Goal: Task Accomplishment & Management: Manage account settings

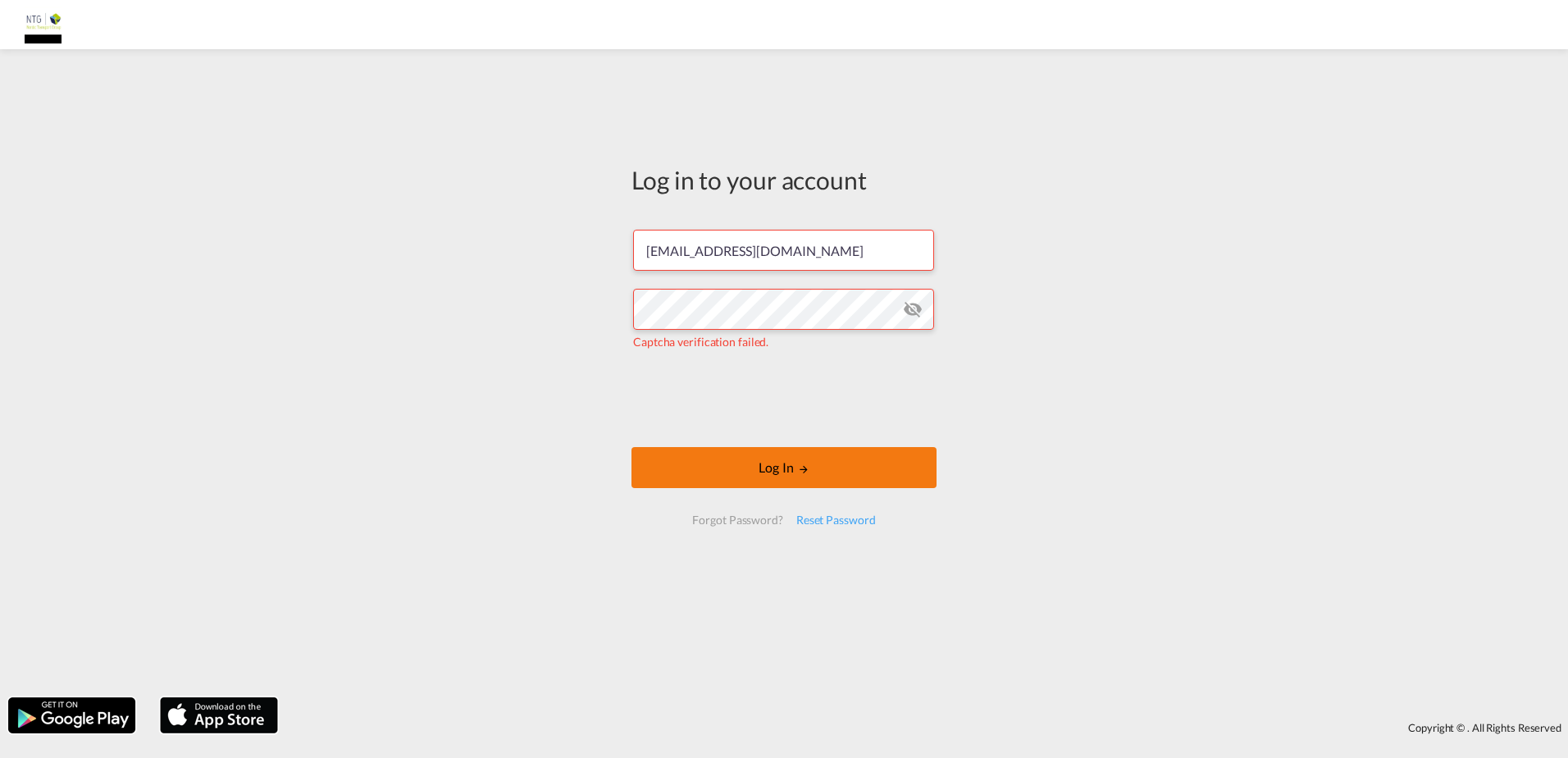
click at [751, 472] on button "Log In" at bounding box center [784, 467] width 305 height 41
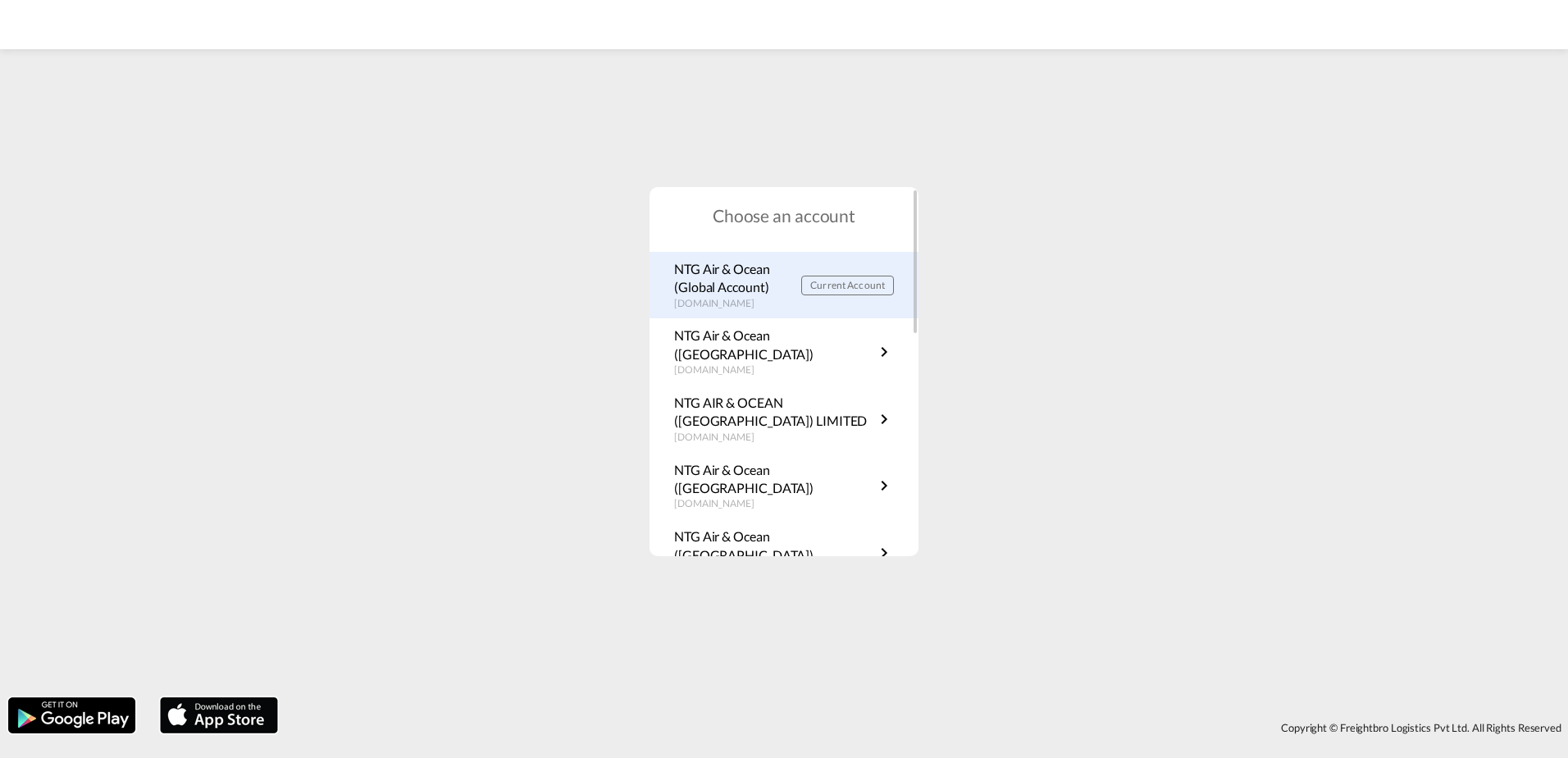
click at [753, 272] on p "NTG Air & Ocean (Global Account)" at bounding box center [738, 278] width 127 height 37
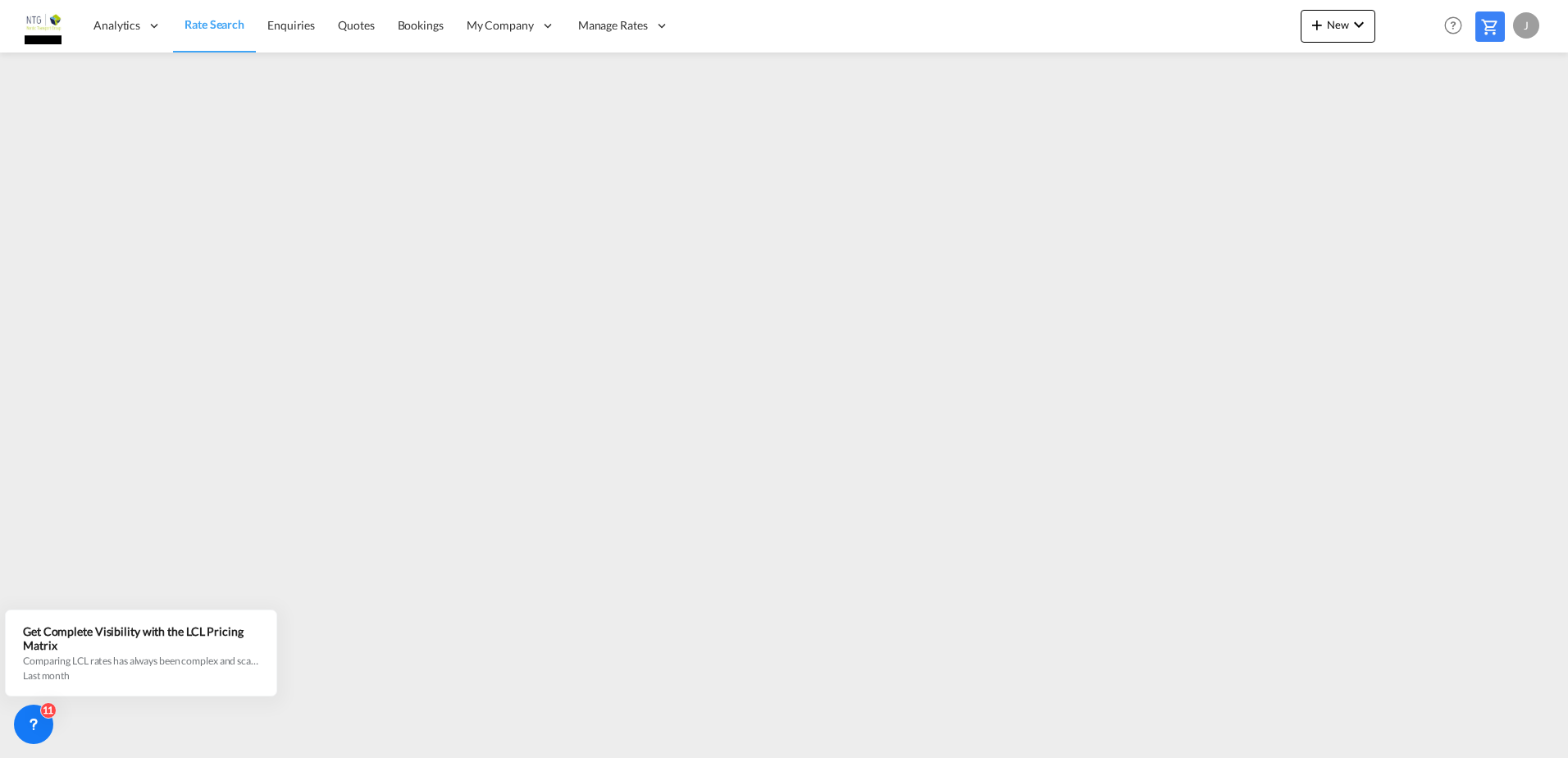
click at [1528, 13] on div "J" at bounding box center [1526, 25] width 26 height 26
click at [1488, 23] on md-backdrop at bounding box center [784, 379] width 1568 height 758
click at [1532, 23] on div "J" at bounding box center [1526, 25] width 26 height 26
click at [1532, 23] on md-backdrop at bounding box center [784, 379] width 1568 height 758
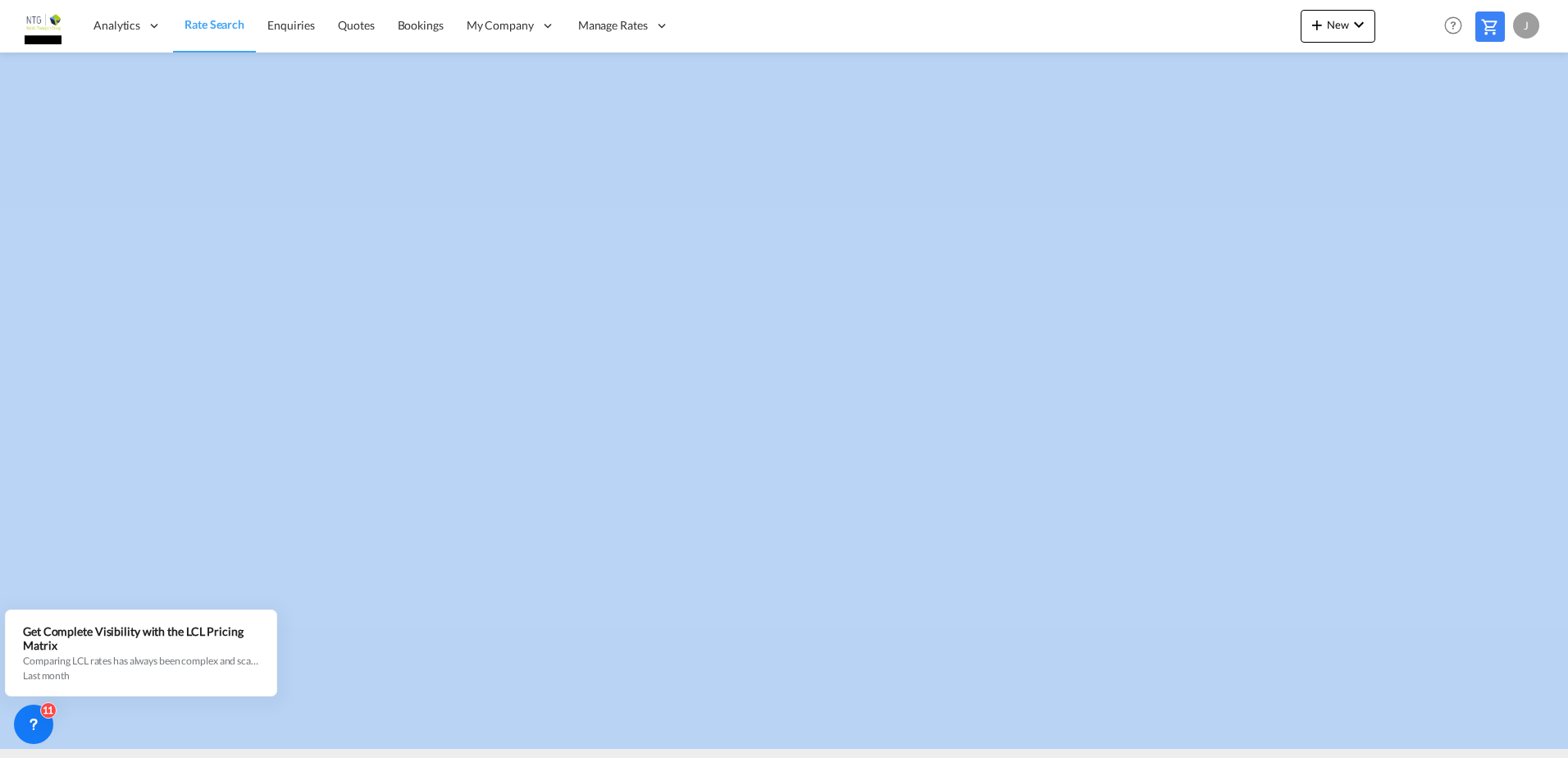
click at [1532, 23] on div "J" at bounding box center [1526, 25] width 26 height 26
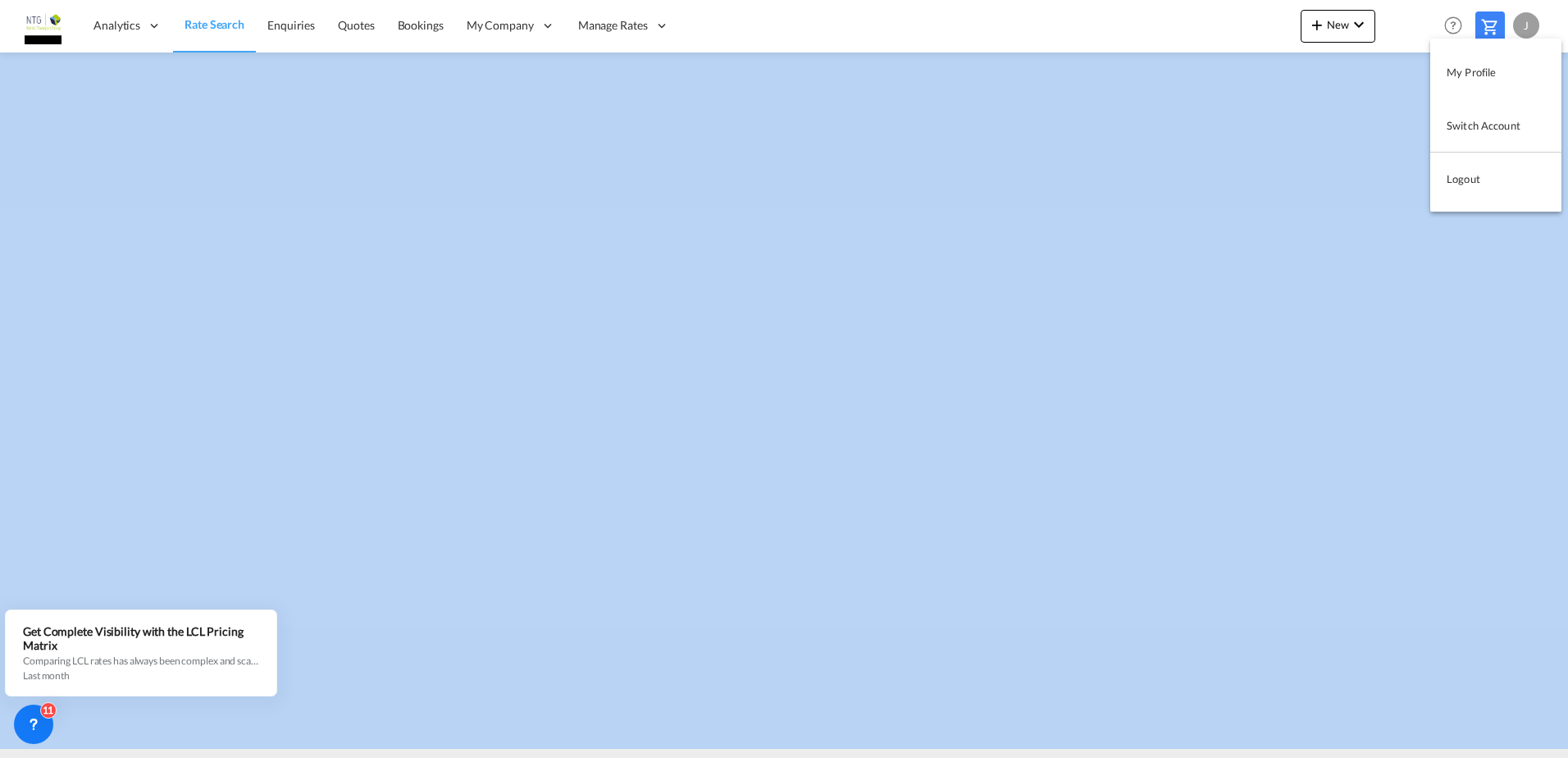
click at [1528, 130] on button "Switch Account" at bounding box center [1496, 125] width 131 height 33
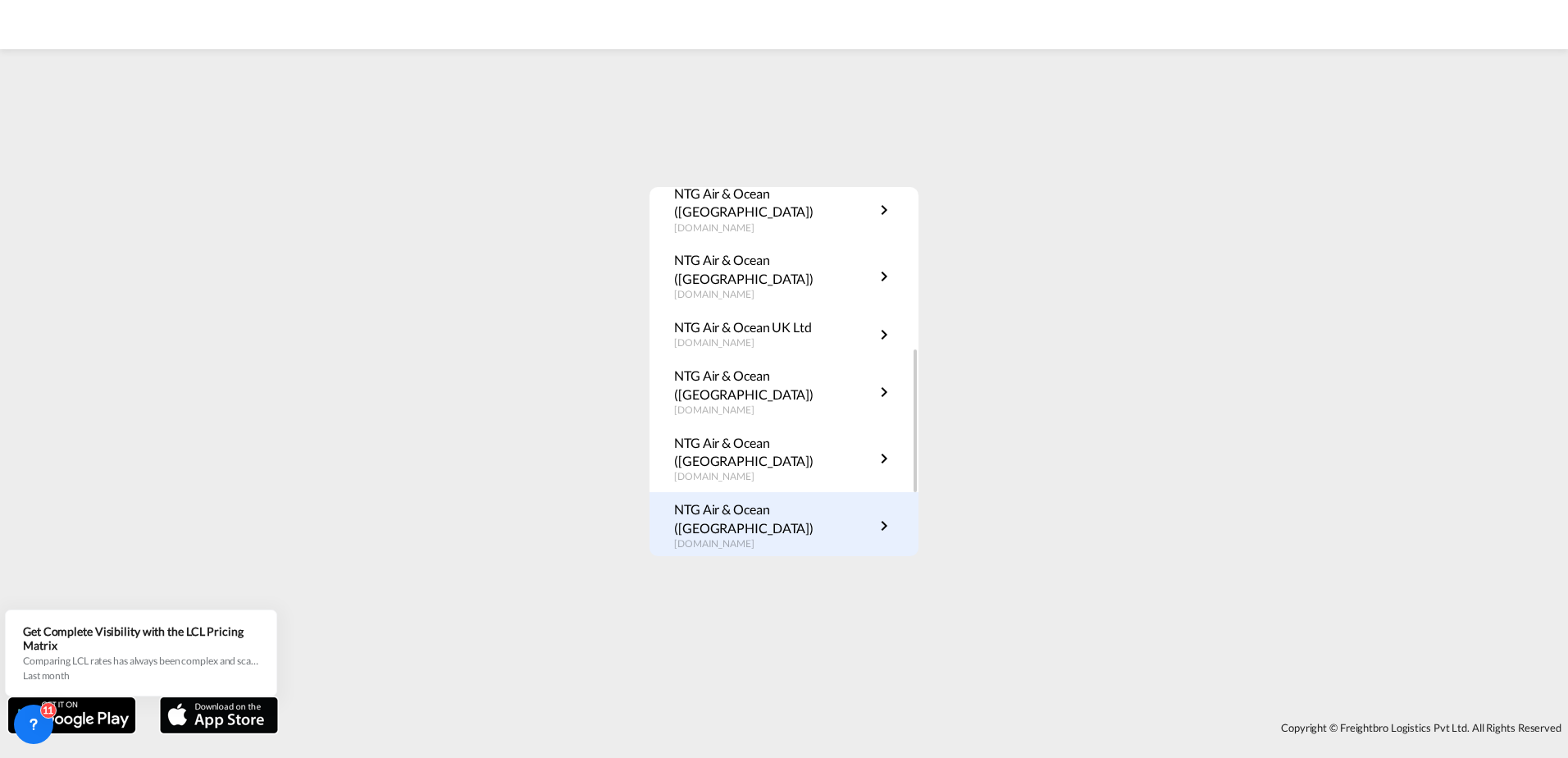
scroll to position [328, 0]
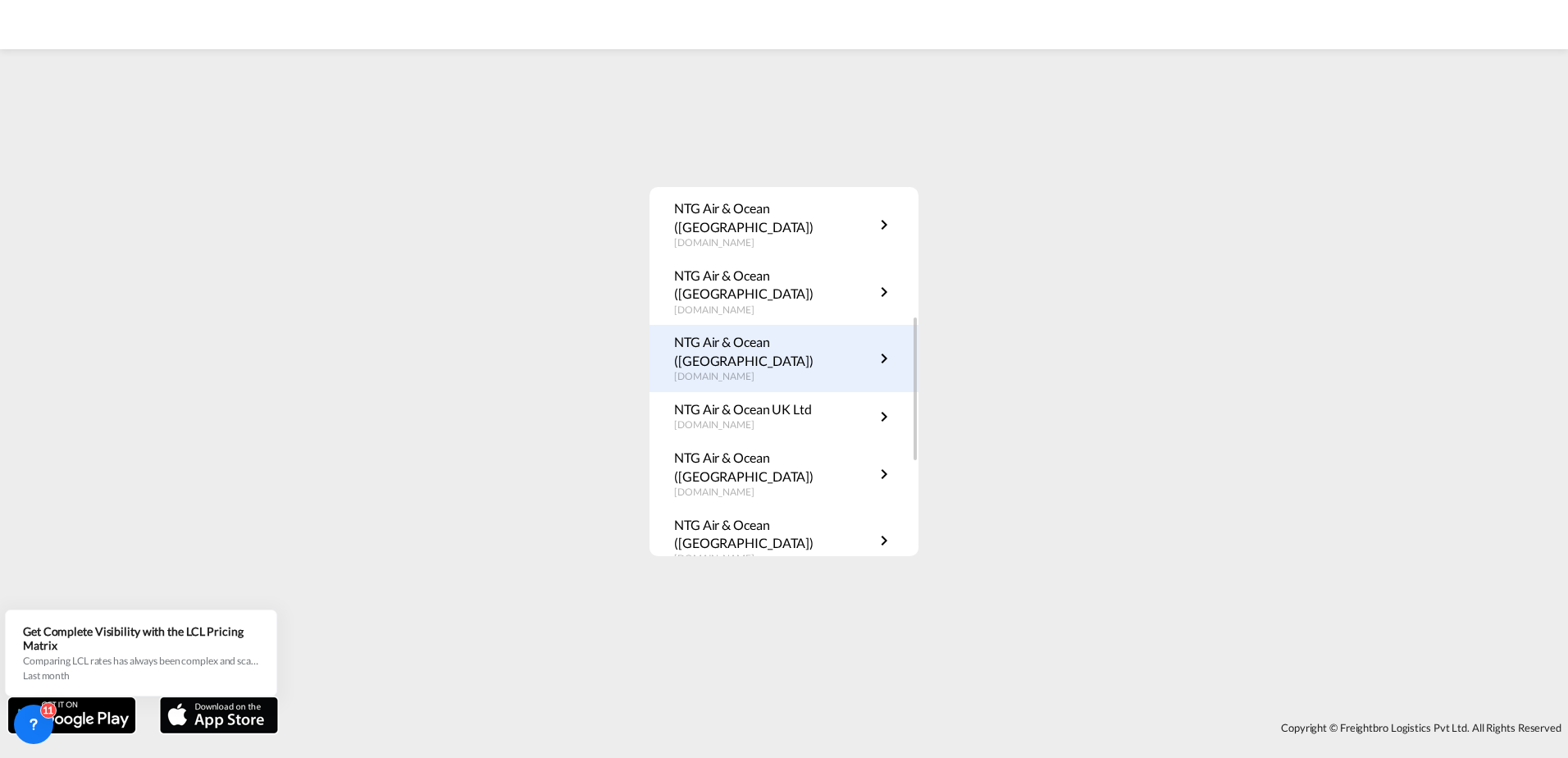
click at [889, 349] on md-icon "icon-chevron-right" at bounding box center [884, 358] width 20 height 20
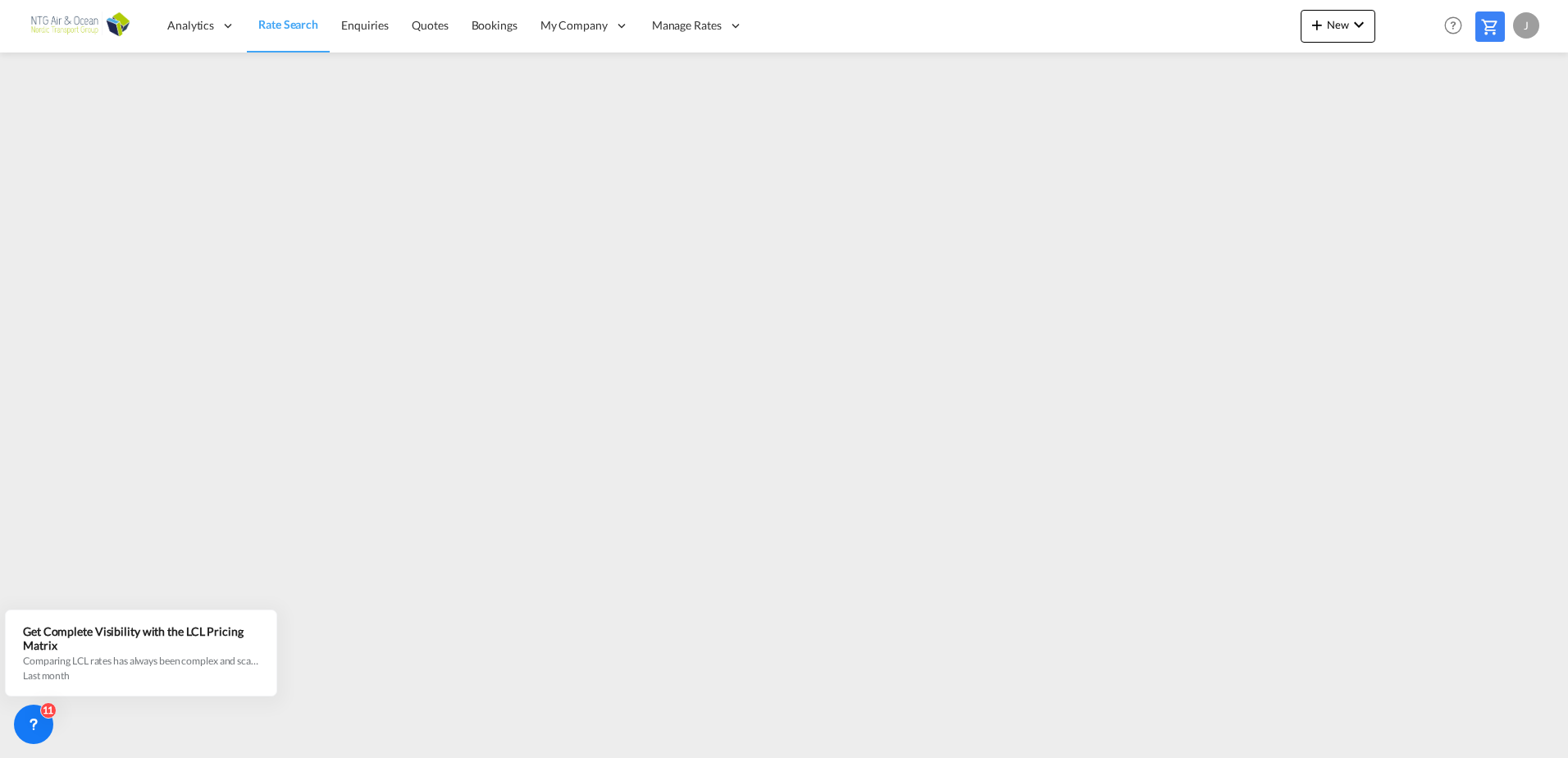
click at [1519, 22] on div "J" at bounding box center [1526, 25] width 26 height 26
click at [82, 358] on md-backdrop at bounding box center [784, 379] width 1568 height 758
click at [1497, 24] on md-icon at bounding box center [1490, 27] width 20 height 20
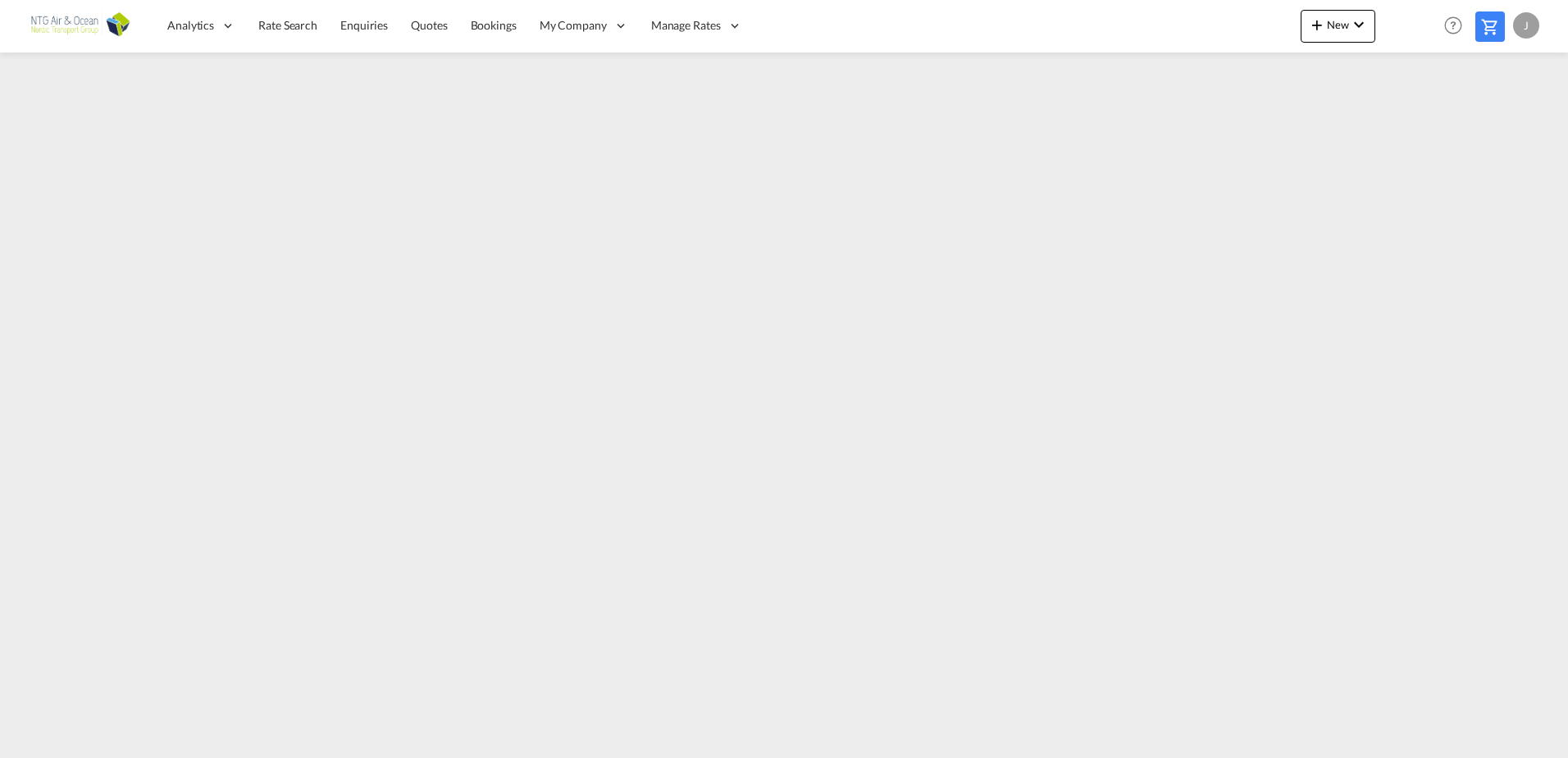
click at [1531, 26] on div "J" at bounding box center [1526, 25] width 26 height 26
click at [1512, 110] on button "Switch Account" at bounding box center [1496, 125] width 131 height 33
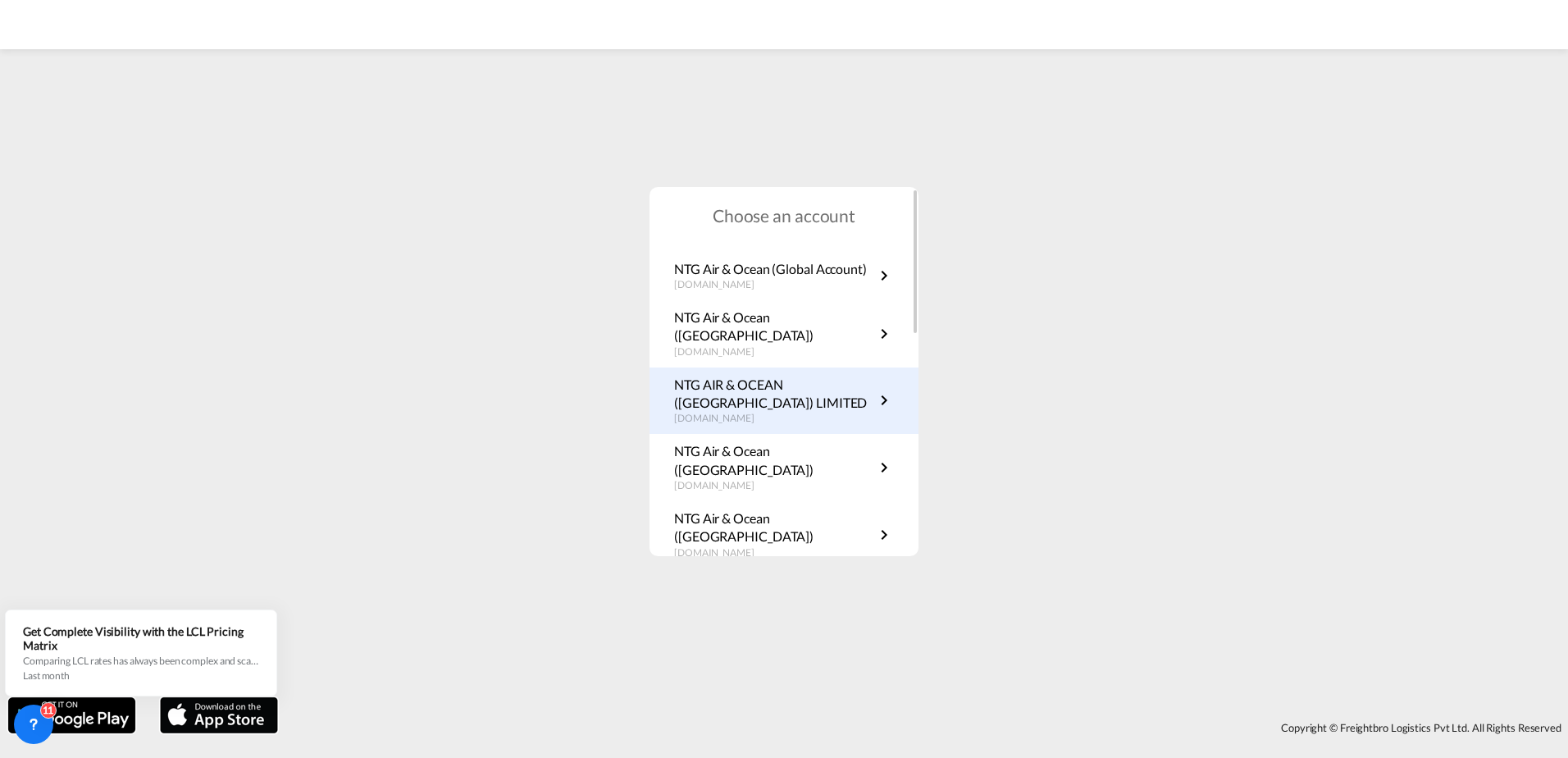
scroll to position [246, 0]
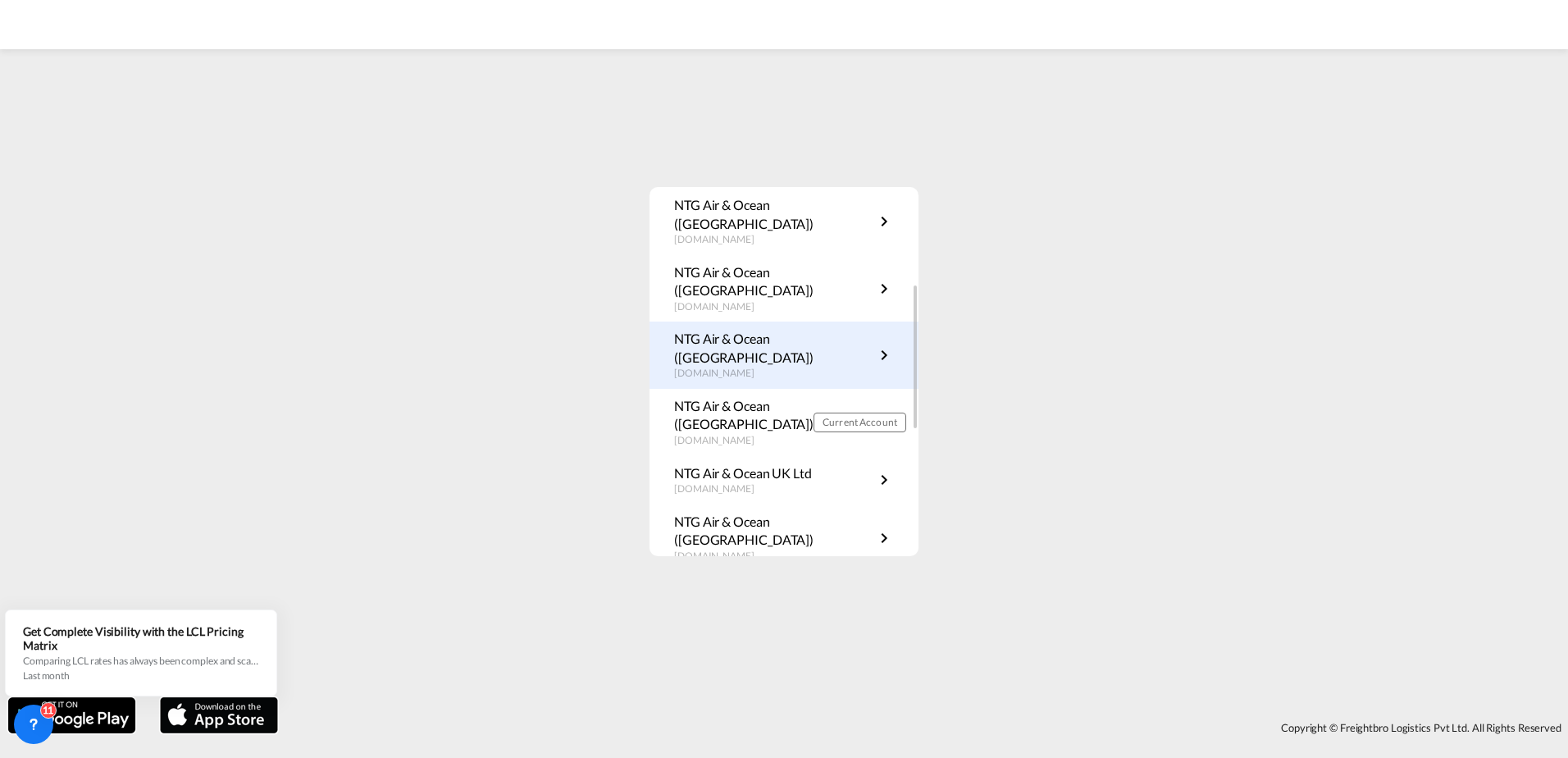
click at [808, 329] on p "NTG Air & Ocean ([GEOGRAPHIC_DATA])" at bounding box center [774, 348] width 200 height 37
